Goal: Information Seeking & Learning: Learn about a topic

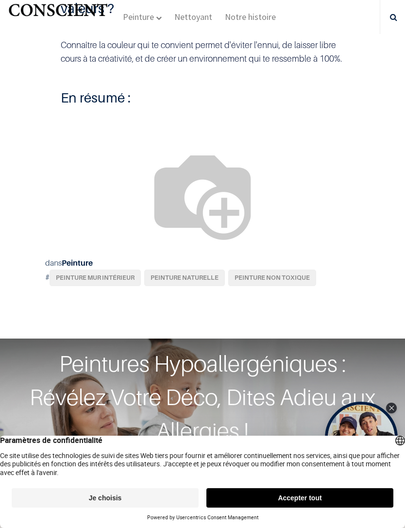
scroll to position [3106, 0]
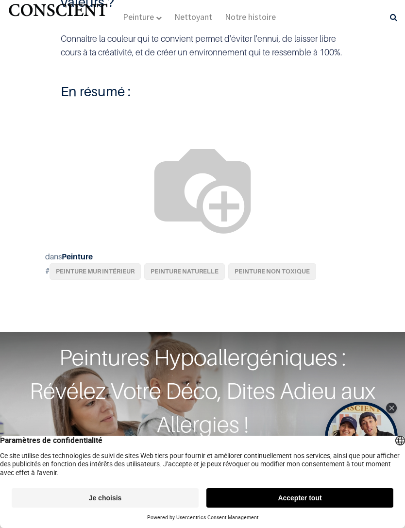
click at [140, 190] on img at bounding box center [202, 188] width 124 height 124
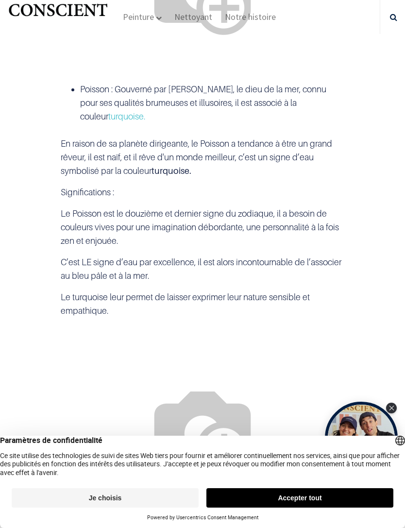
scroll to position [2343, 0]
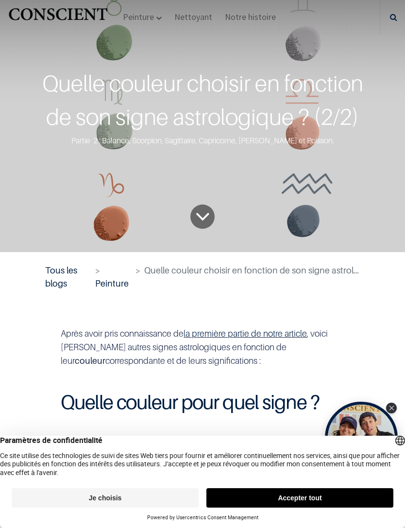
scroll to position [40, 0]
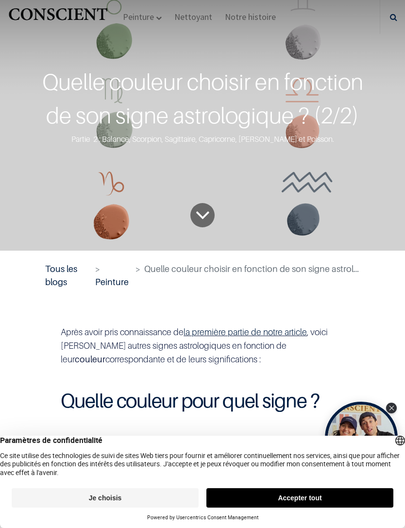
click at [340, 274] on span "Quelle couleur choisir en fonction de son signe astrologique ? (2/2)" at bounding box center [276, 269] width 264 height 10
click at [330, 274] on span "Quelle couleur choisir en fonction de son signe astrologique ? (2/2)" at bounding box center [276, 269] width 264 height 10
click at [199, 235] on icon "To blog content" at bounding box center [202, 215] width 15 height 40
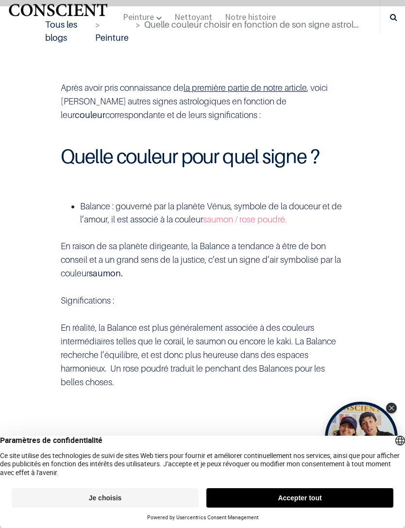
scroll to position [308, 0]
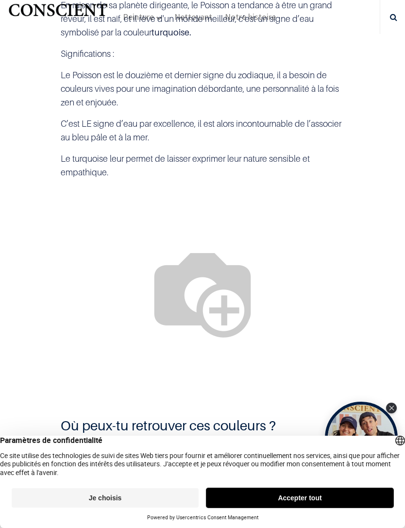
click at [361, 502] on button "Accepter tout" at bounding box center [299, 497] width 187 height 19
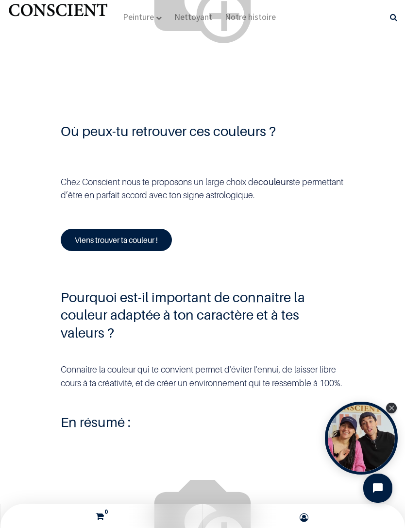
scroll to position [2762, 0]
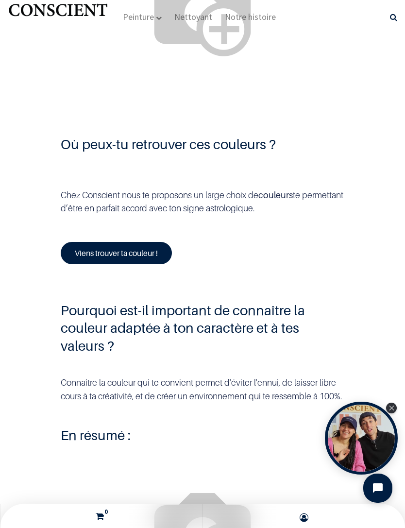
click at [172, 264] on link "Viens trouver ta couleur !" at bounding box center [116, 253] width 111 height 22
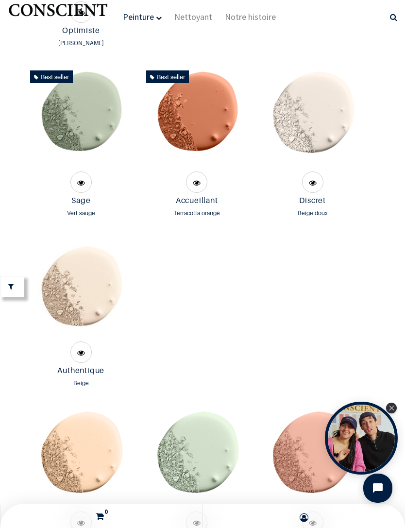
scroll to position [1295, 0]
